Goal: Task Accomplishment & Management: Use online tool/utility

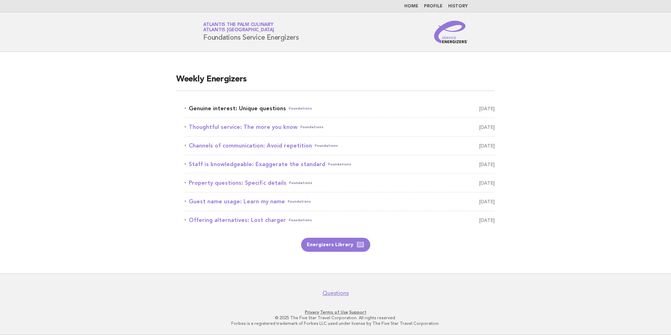
click at [237, 109] on link "Genuine interest: Unique questions Foundations September 23" at bounding box center [340, 108] width 310 height 10
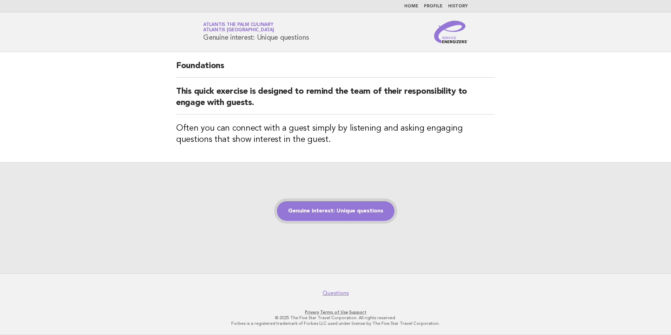
click at [318, 212] on link "Genuine interest: Unique questions" at bounding box center [336, 211] width 118 height 20
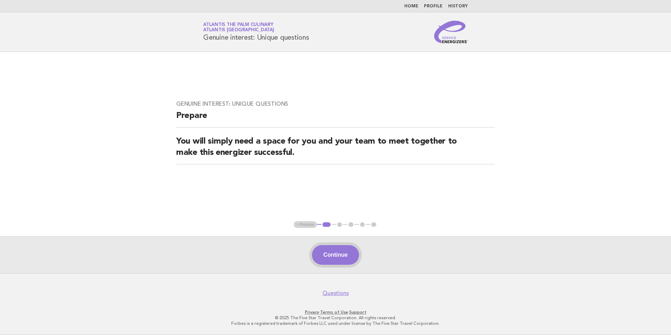
click at [337, 248] on button "Continue" at bounding box center [335, 255] width 47 height 20
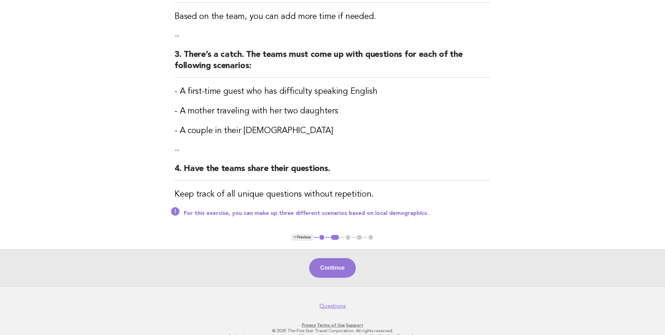
scroll to position [197, 0]
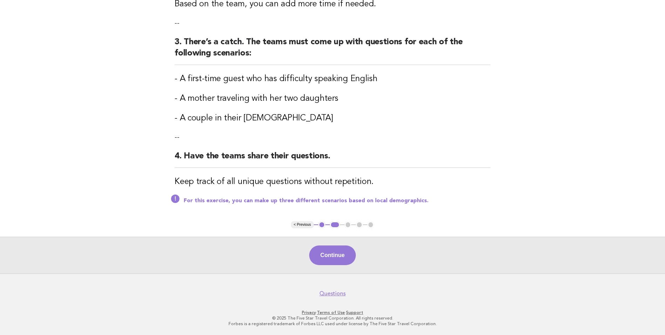
click at [346, 257] on button "Continue" at bounding box center [332, 255] width 47 height 20
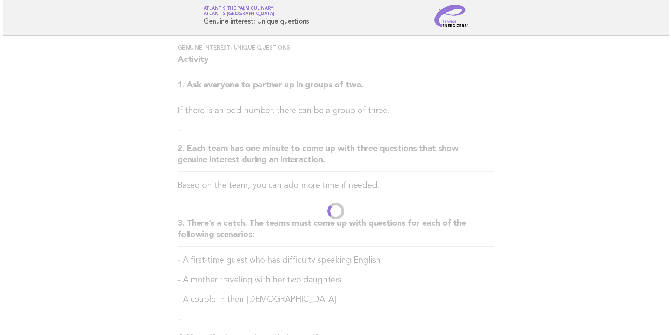
scroll to position [0, 0]
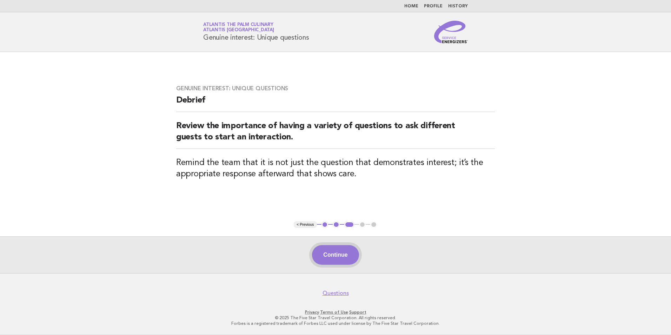
click at [344, 261] on button "Continue" at bounding box center [335, 255] width 47 height 20
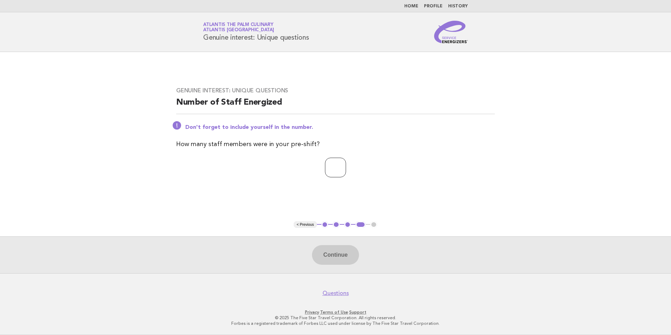
click at [325, 165] on input "number" at bounding box center [335, 167] width 21 height 20
type input "**"
click at [345, 259] on button "Continue" at bounding box center [335, 255] width 47 height 20
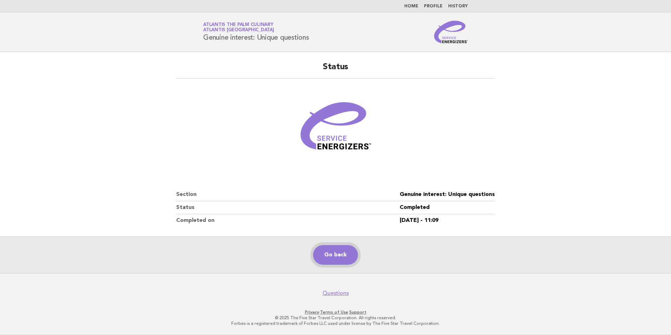
click at [343, 256] on link "Go back" at bounding box center [335, 255] width 45 height 20
